Goal: Navigation & Orientation: Find specific page/section

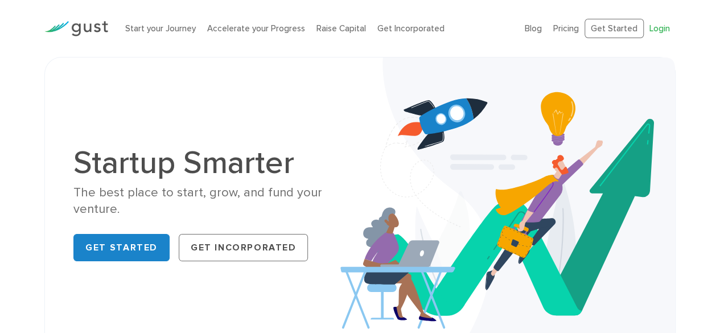
click at [669, 26] on link "Login" at bounding box center [659, 28] width 20 height 10
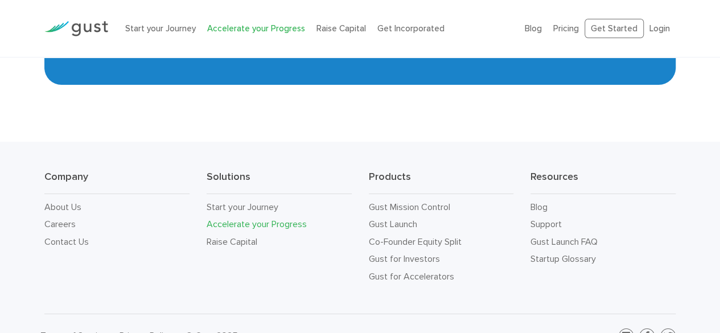
scroll to position [1990, 0]
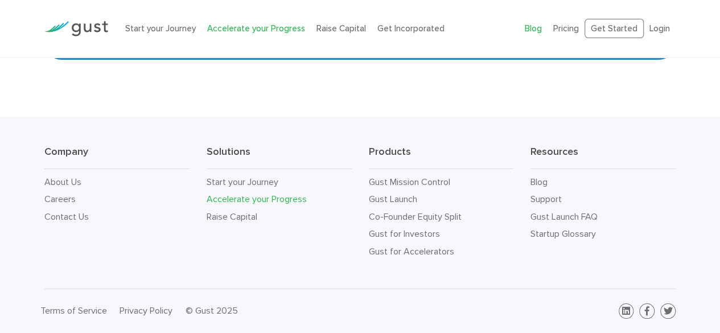
click at [538, 31] on link "Blog" at bounding box center [533, 28] width 17 height 10
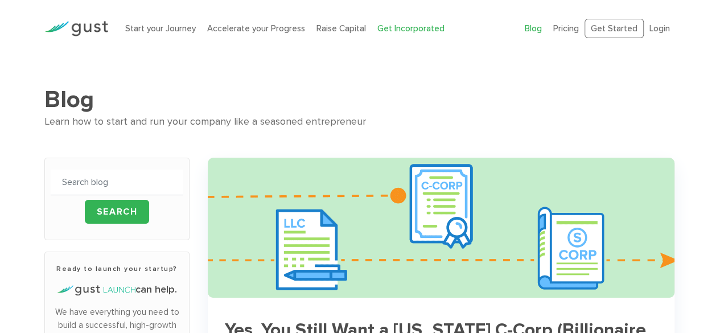
click at [402, 30] on link "Get Incorporated" at bounding box center [410, 28] width 67 height 10
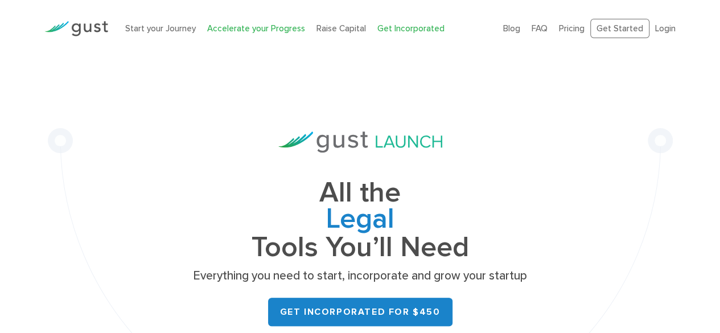
click at [275, 28] on link "Accelerate your Progress" at bounding box center [256, 28] width 98 height 10
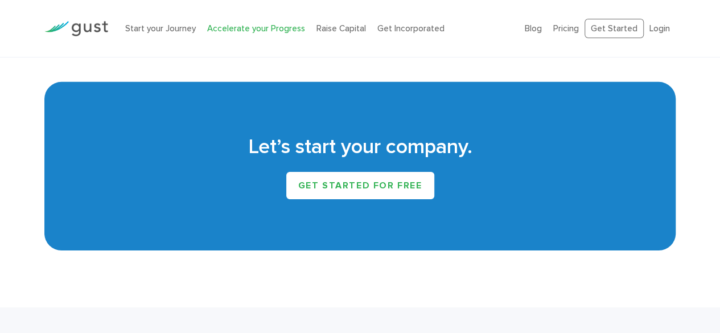
scroll to position [1791, 0]
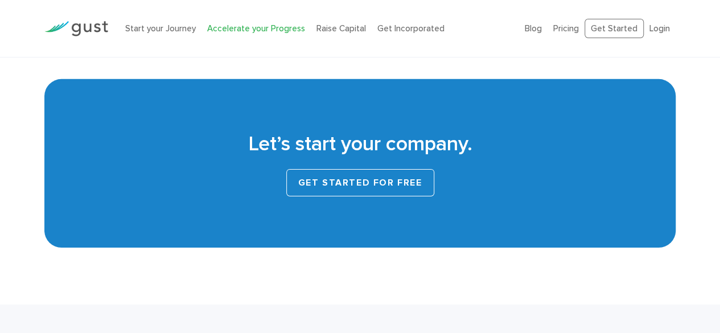
click at [349, 196] on link "Get started for free" at bounding box center [360, 182] width 148 height 27
